Goal: Task Accomplishment & Management: Manage account settings

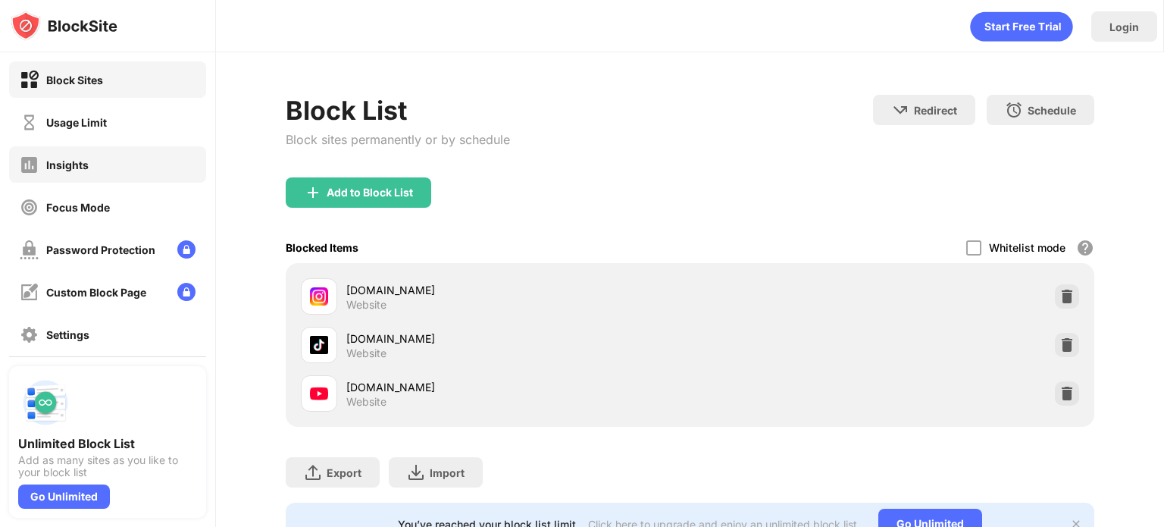
click at [133, 149] on div "Insights" at bounding box center [107, 164] width 197 height 36
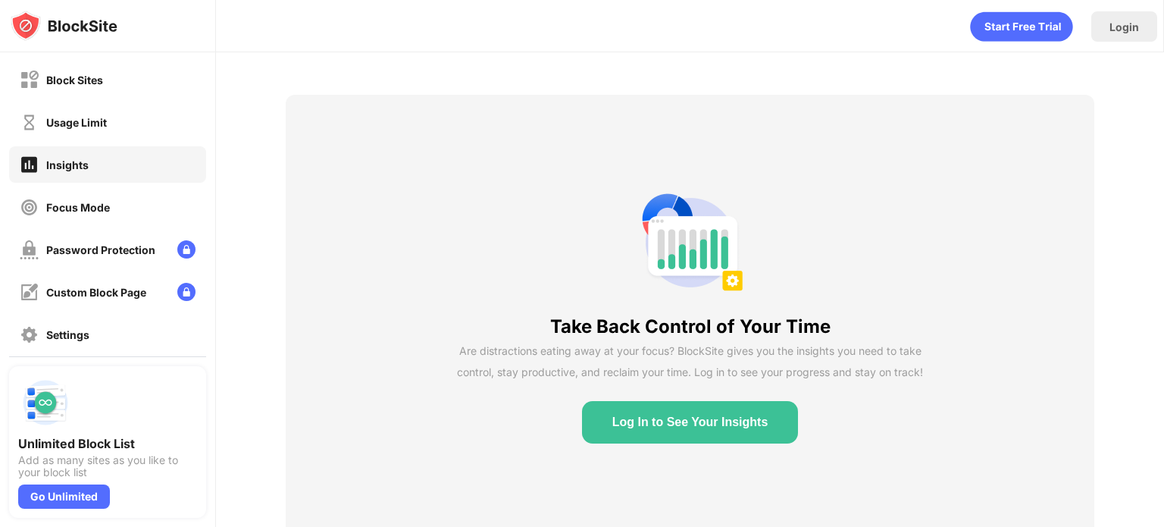
click at [132, 130] on div "Usage Limit" at bounding box center [107, 122] width 197 height 36
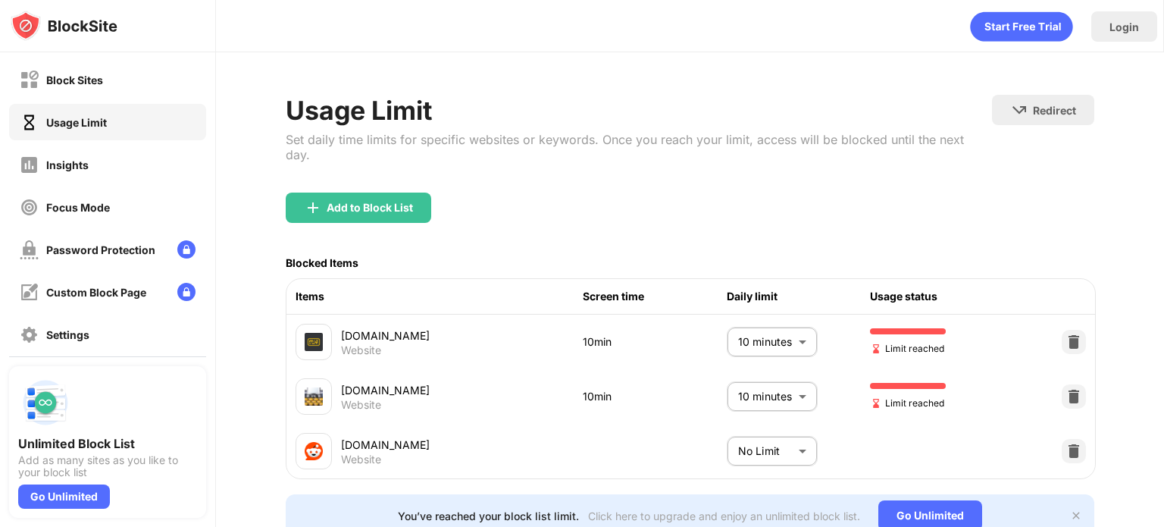
click at [743, 346] on body "Block Sites Usage Limit Insights Focus Mode Password Protection Custom Block Pa…" at bounding box center [582, 263] width 1164 height 527
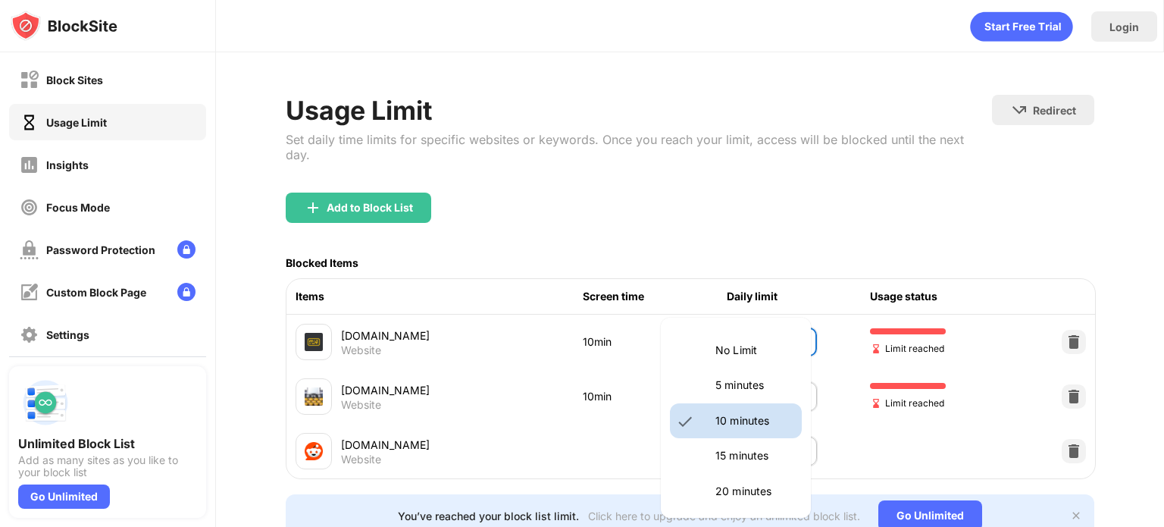
click at [743, 346] on p "No Limit" at bounding box center [753, 350] width 77 height 17
type input "********"
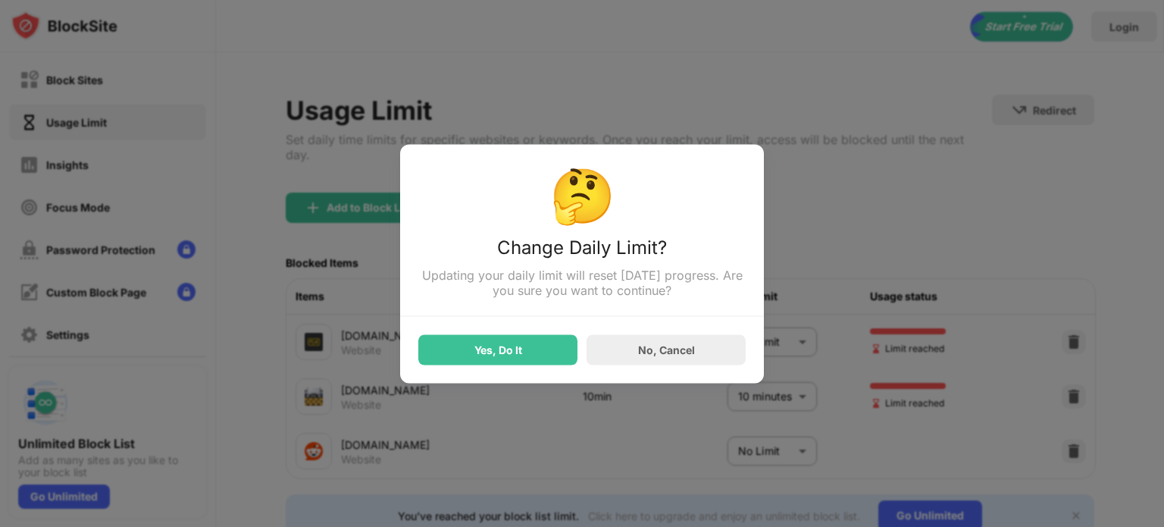
click at [728, 455] on div at bounding box center [582, 263] width 1164 height 527
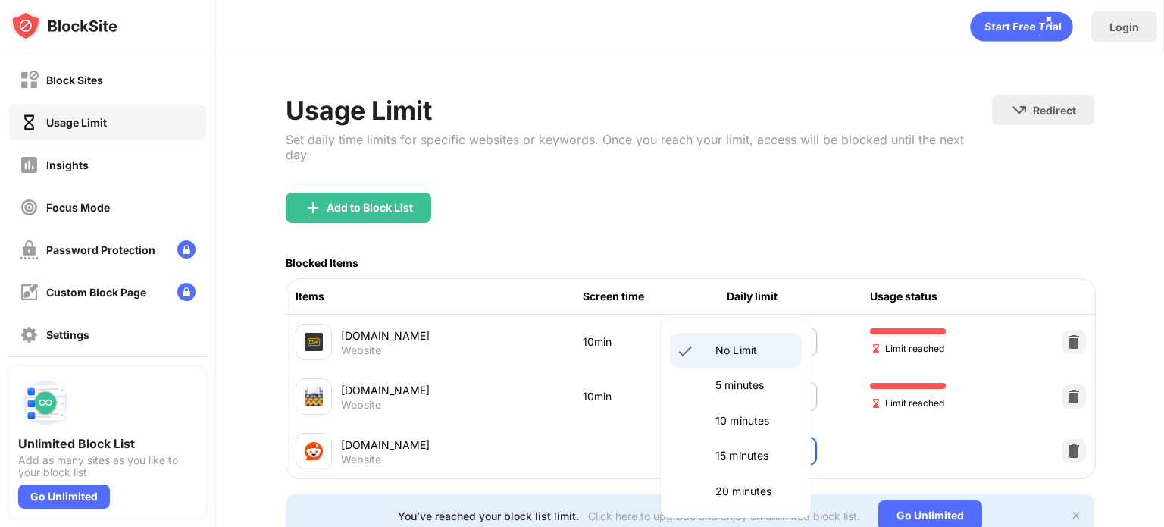
click at [726, 456] on body "Block Sites Usage Limit Insights Focus Mode Password Protection Custom Block Pa…" at bounding box center [582, 263] width 1164 height 527
click at [723, 408] on li "10 minutes" at bounding box center [736, 420] width 132 height 35
type input "**"
click at [758, 351] on body "Block Sites Usage Limit Insights Focus Mode Password Protection Custom Block Pa…" at bounding box center [582, 263] width 1164 height 527
click at [736, 410] on li "10 minutes" at bounding box center [736, 420] width 132 height 35
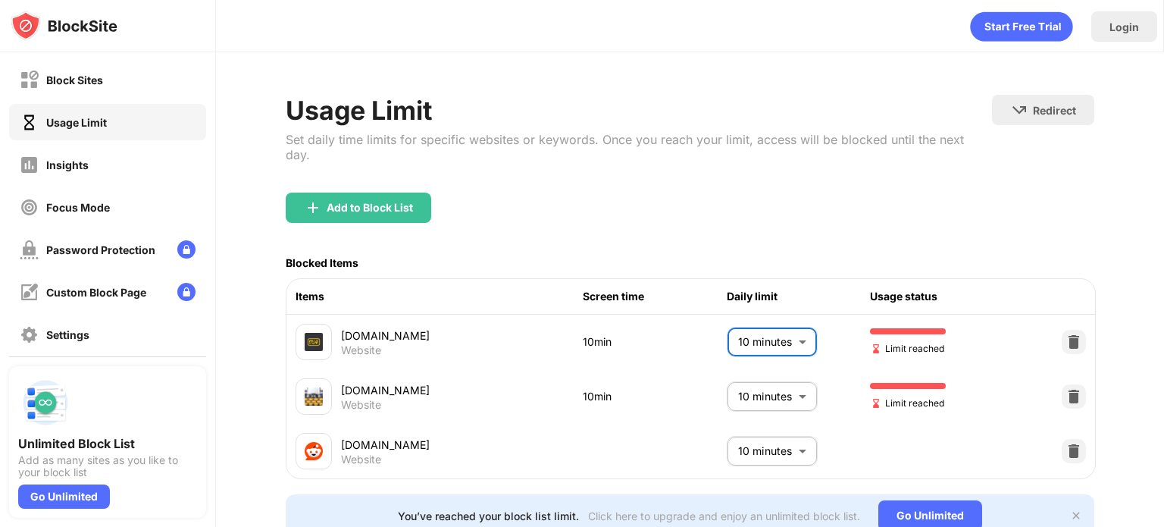
click at [775, 343] on body "Block Sites Usage Limit Insights Focus Mode Password Protection Custom Block Pa…" at bounding box center [582, 263] width 1164 height 527
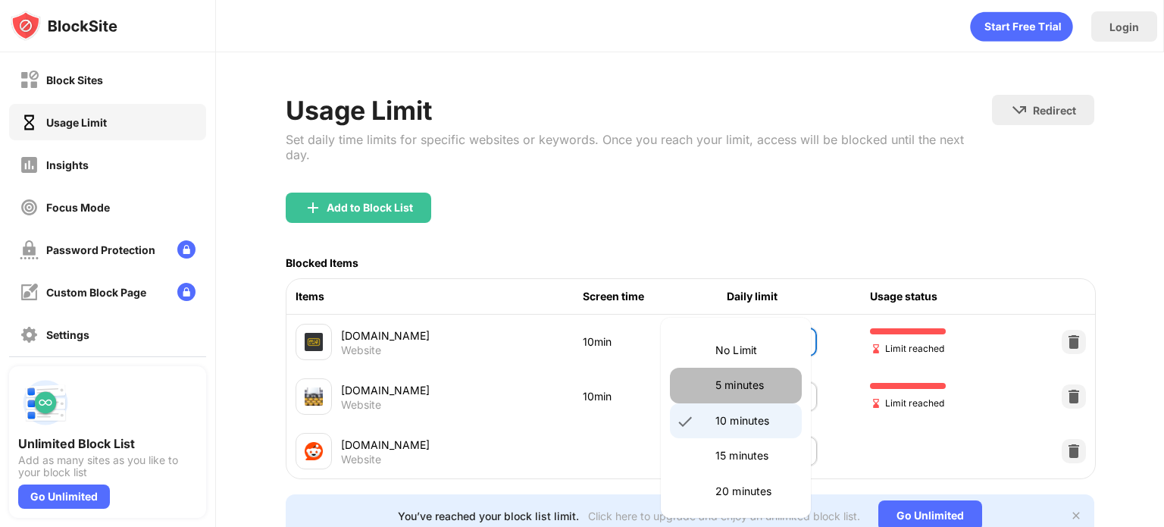
click at [738, 384] on p "5 minutes" at bounding box center [753, 385] width 77 height 17
type input "*"
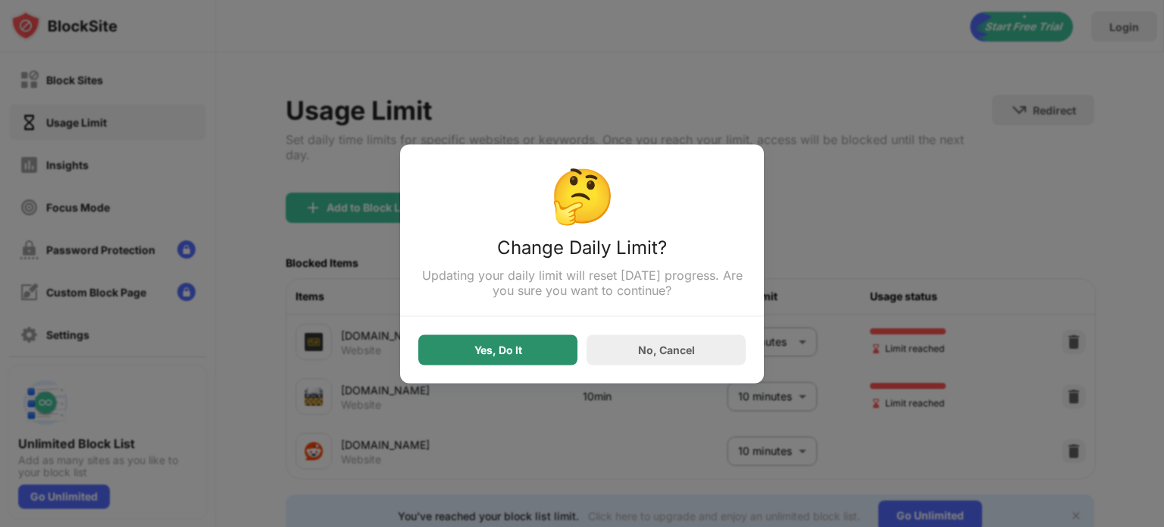
click at [540, 354] on div "Yes, Do It" at bounding box center [497, 349] width 159 height 30
